Goal: Information Seeking & Learning: Learn about a topic

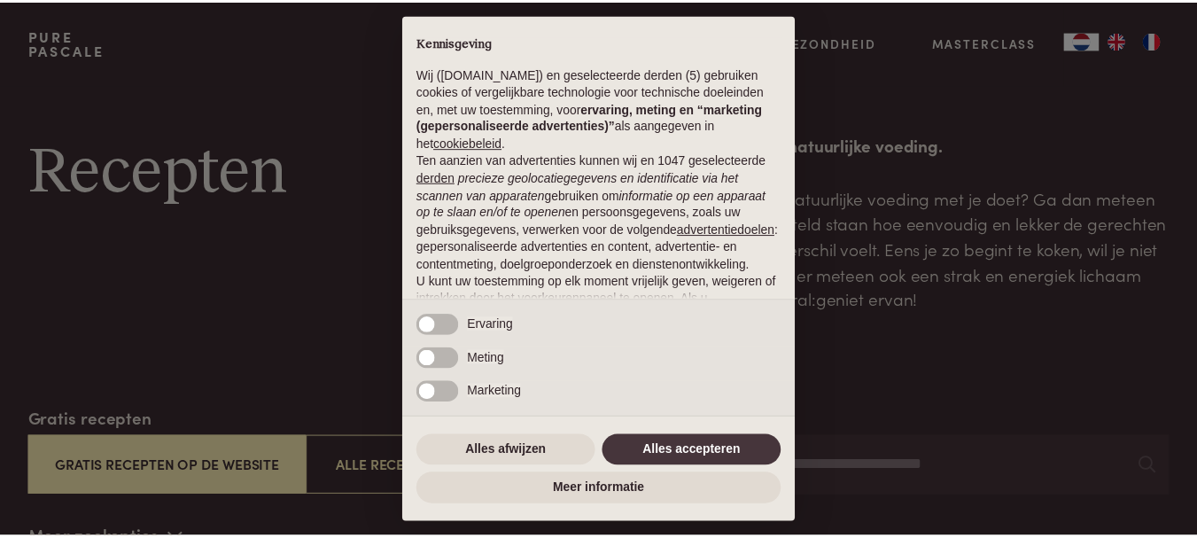
scroll to position [144, 0]
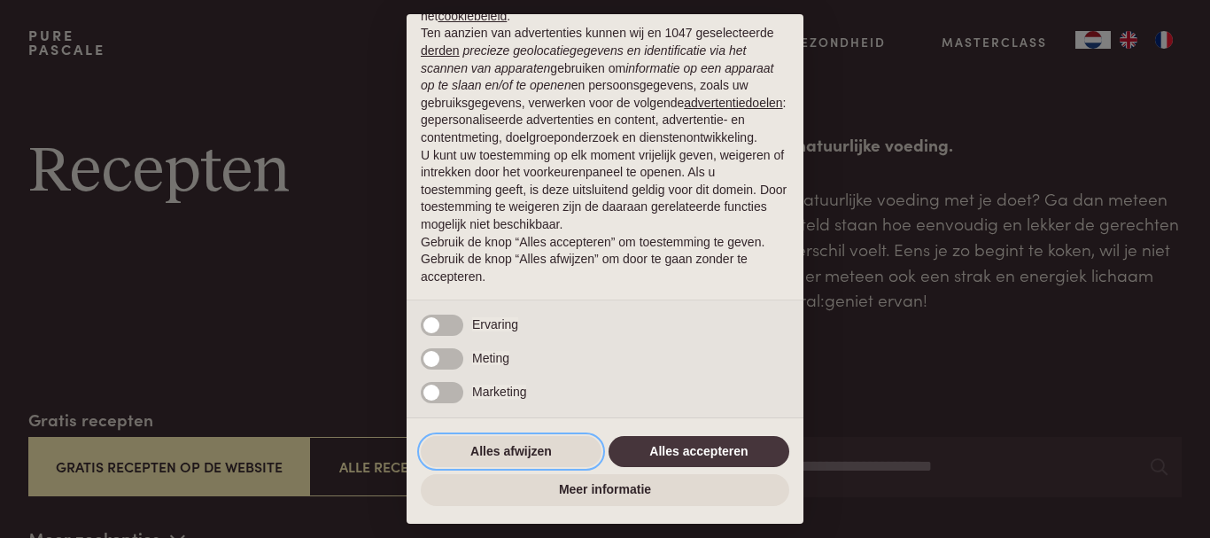
click at [556, 438] on button "Alles afwijzen" at bounding box center [511, 452] width 181 height 32
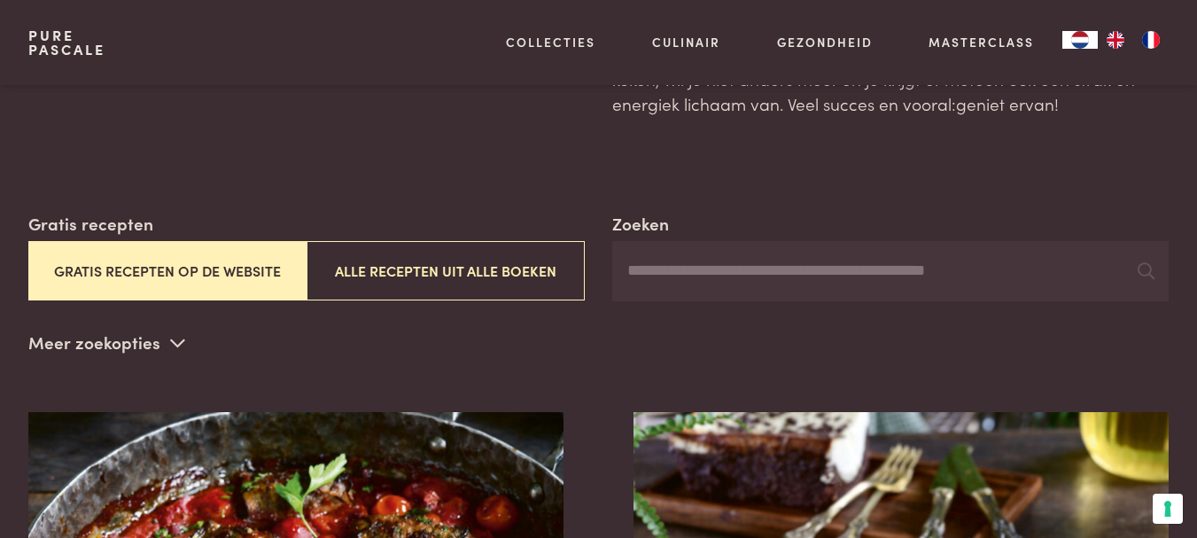
click at [225, 265] on button "Gratis recepten op de website" at bounding box center [167, 270] width 278 height 59
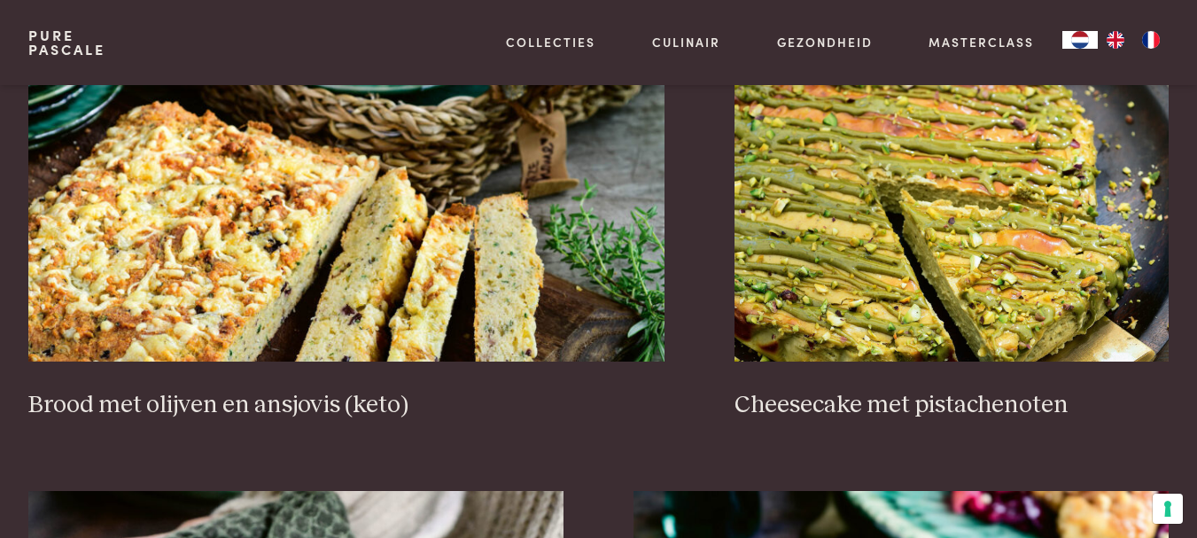
scroll to position [1598, 0]
click at [0, 368] on div "Zoeken Gratis recepten Gratis recepten op de website Alle recepten uit alle boe…" at bounding box center [598, 419] width 1197 height 3220
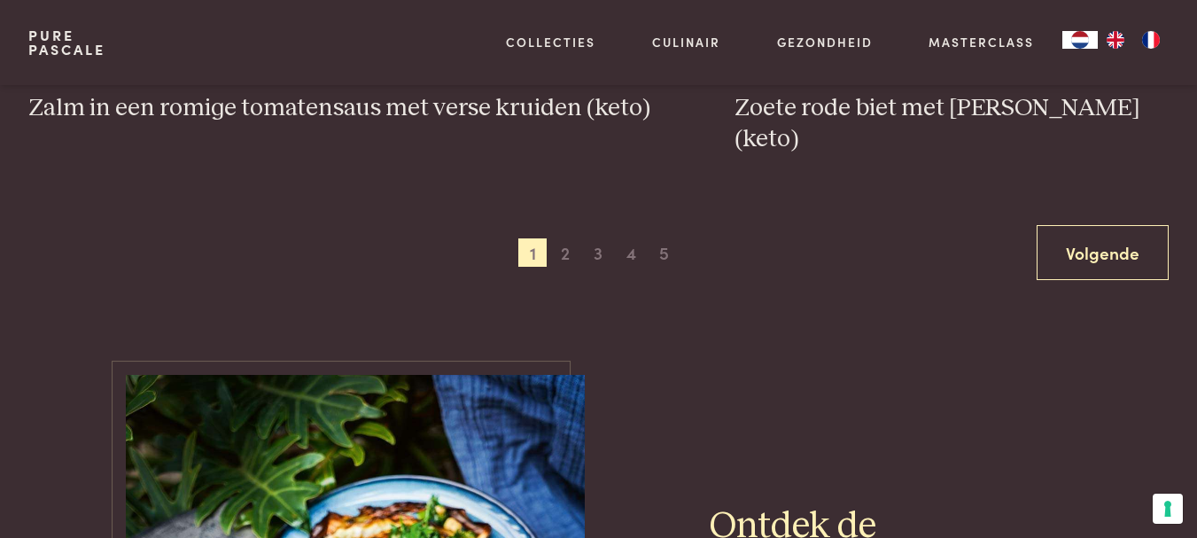
scroll to position [3345, 0]
click at [560, 239] on span "2" at bounding box center [565, 253] width 28 height 28
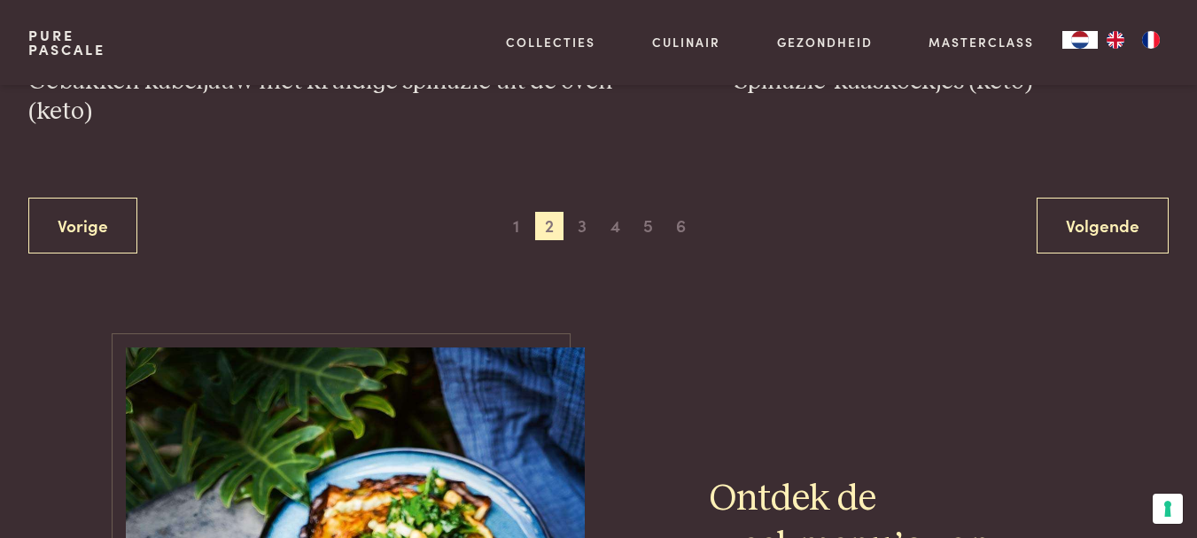
scroll to position [3438, 0]
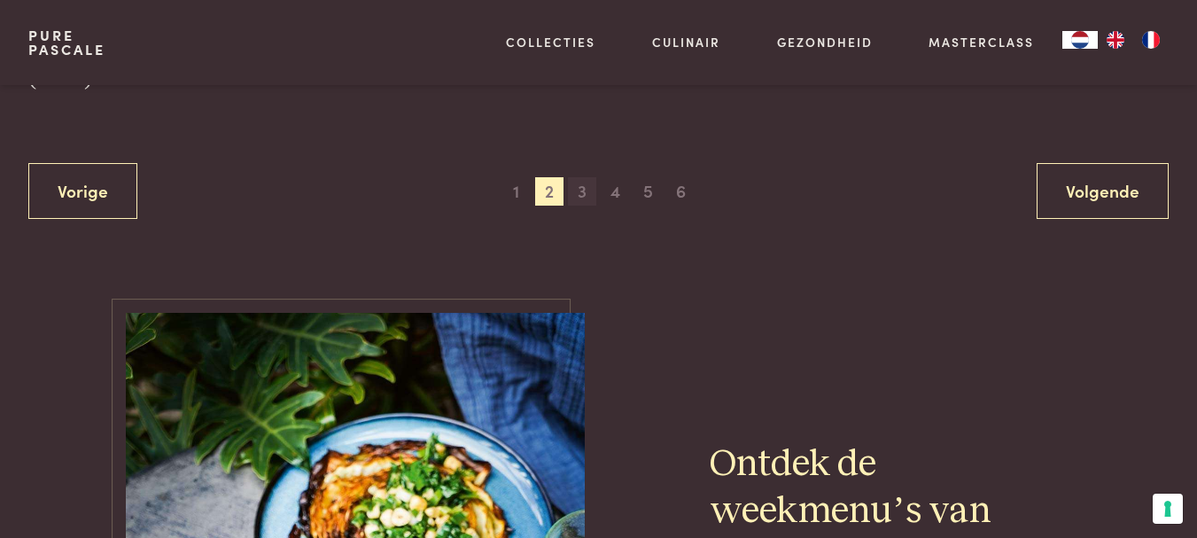
click at [577, 198] on span "3" at bounding box center [582, 191] width 28 height 28
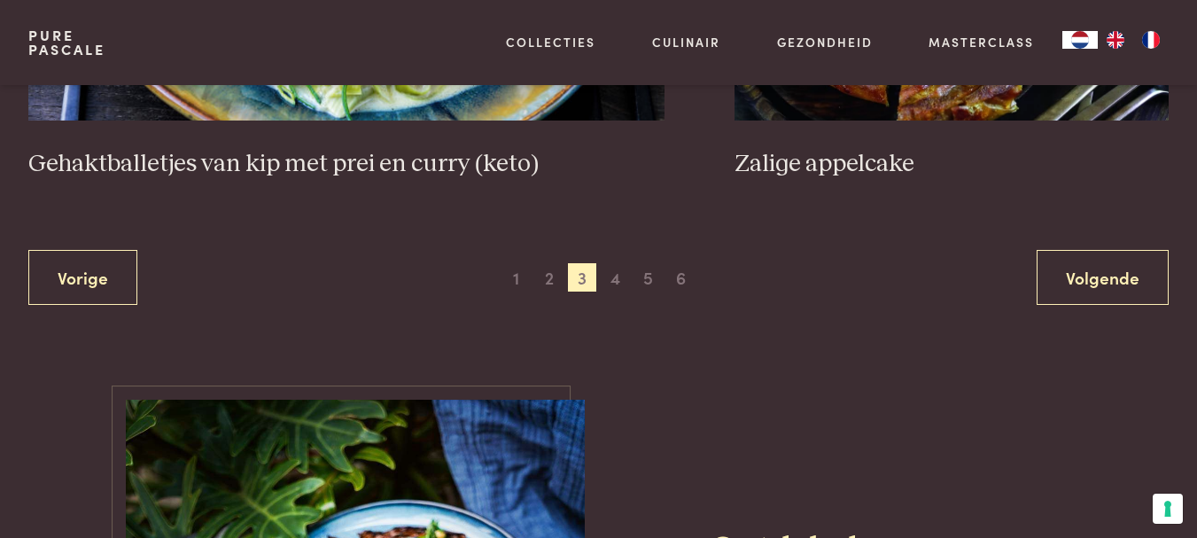
scroll to position [3383, 0]
click at [614, 288] on span "4" at bounding box center [615, 276] width 28 height 28
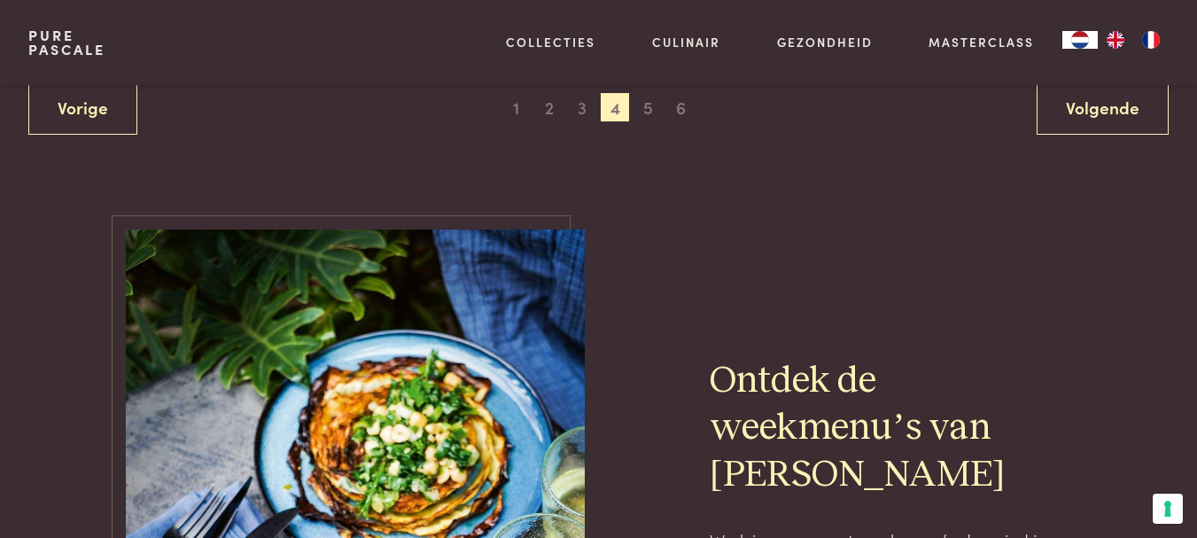
scroll to position [3491, 0]
